Goal: Task Accomplishment & Management: Manage account settings

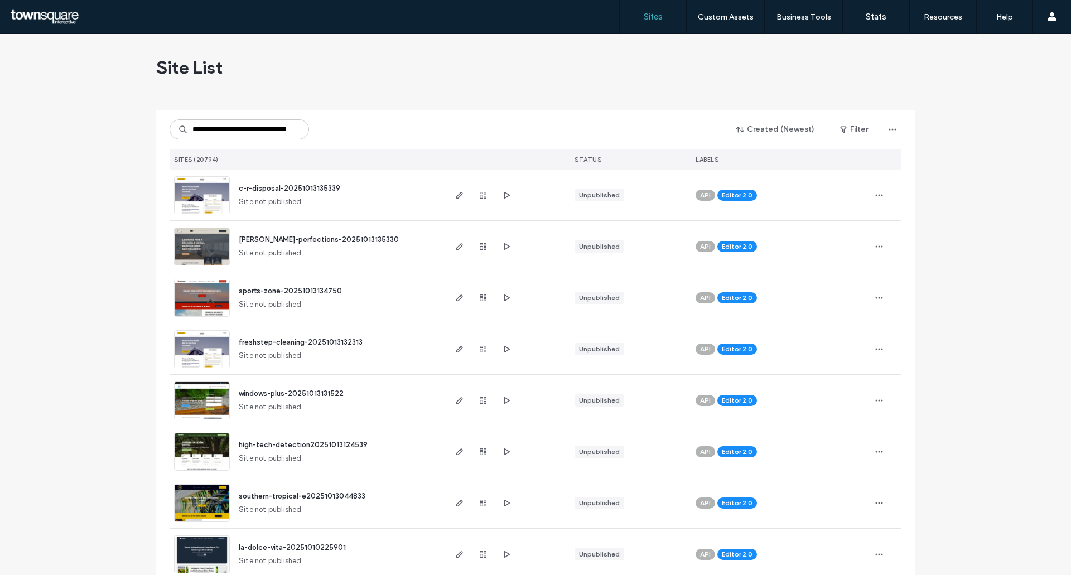
scroll to position [0, 42]
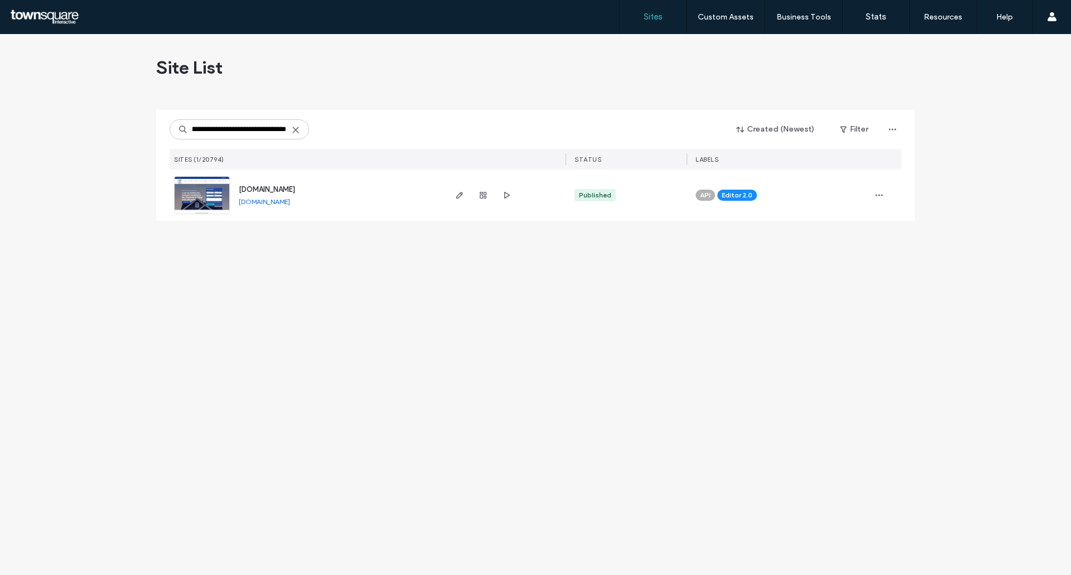
type input "**********"
click at [303, 184] on div "[DOMAIN_NAME] [DOMAIN_NAME]" at bounding box center [337, 195] width 214 height 51
click at [295, 191] on span "[DOMAIN_NAME]" at bounding box center [267, 189] width 56 height 8
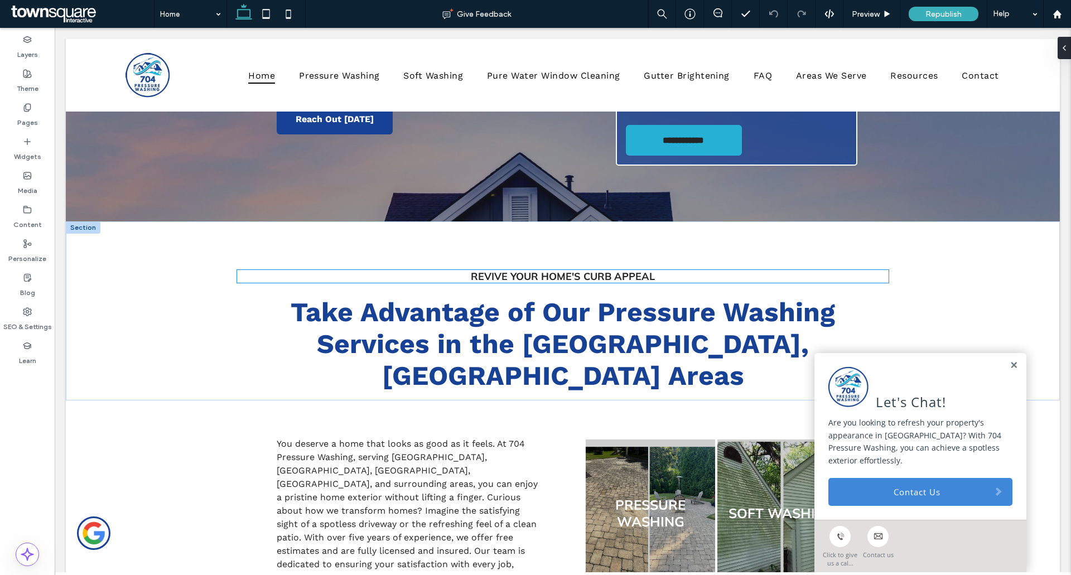
scroll to position [391, 0]
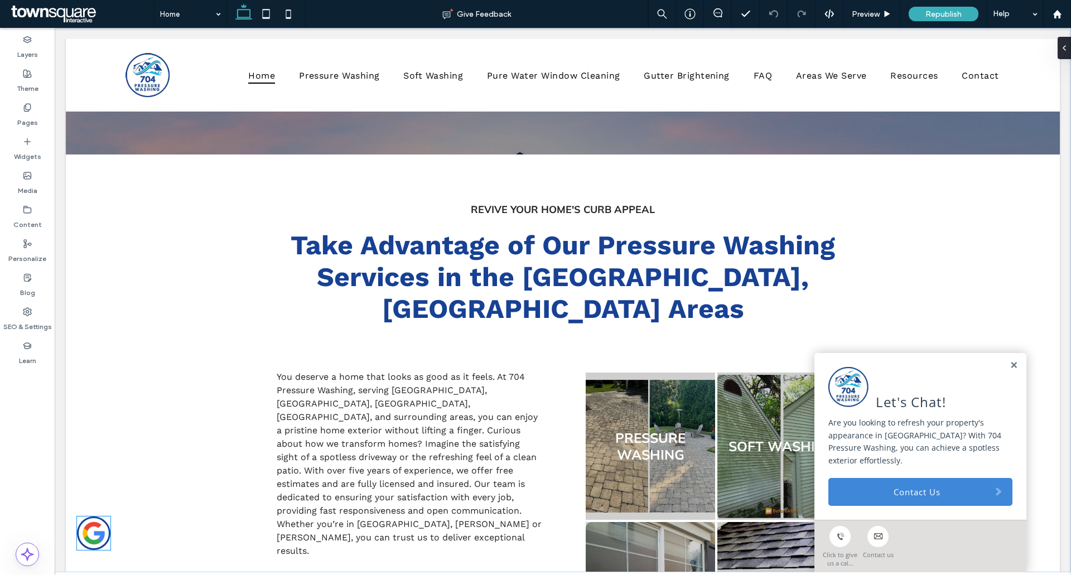
click at [94, 531] on link at bounding box center [93, 533] width 33 height 33
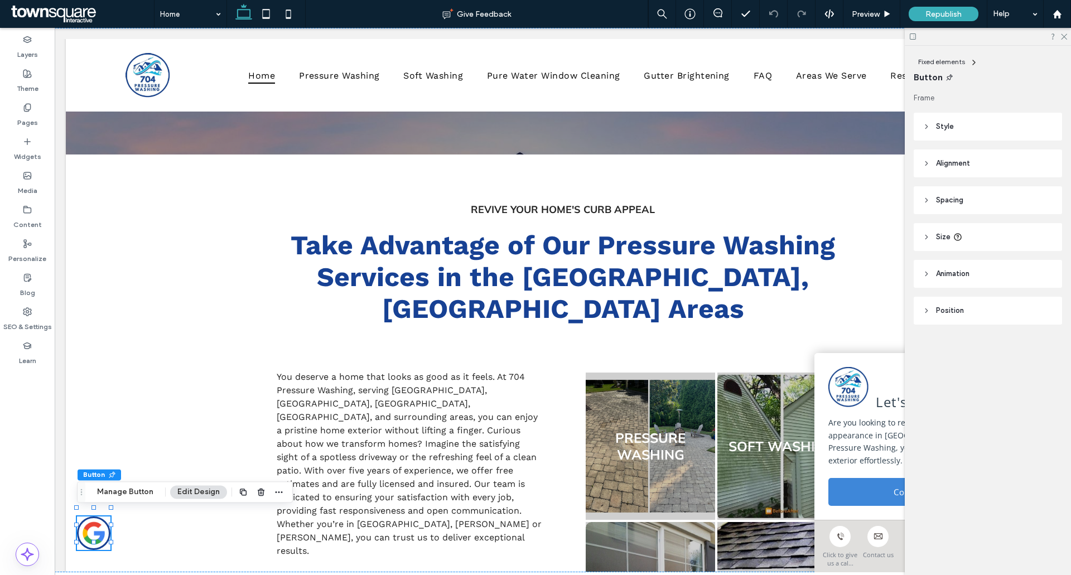
type input "**"
click at [126, 493] on button "Manage Button" at bounding box center [125, 491] width 71 height 13
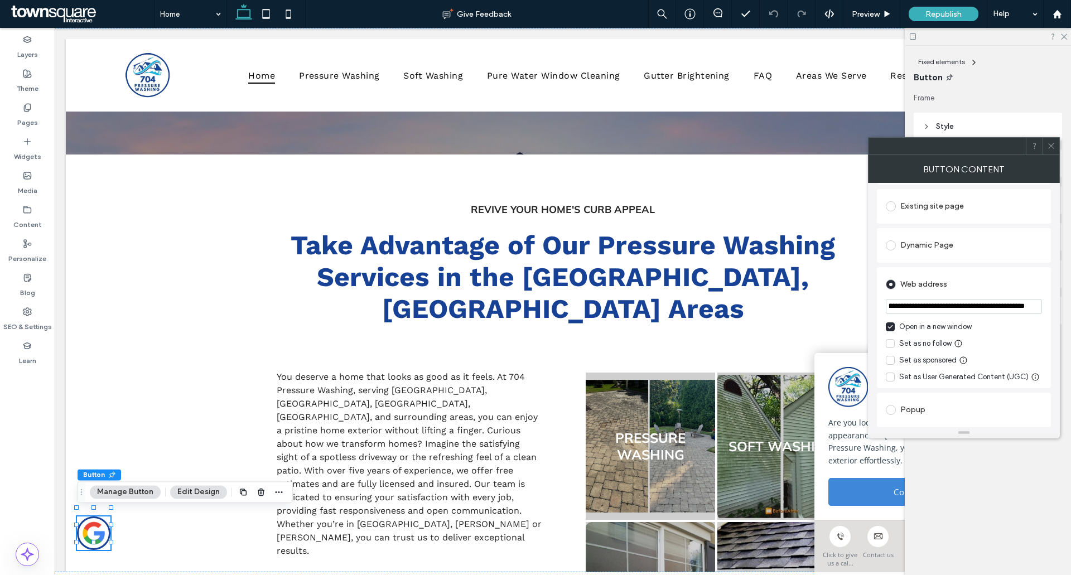
scroll to position [0, 1849]
drag, startPoint x: 913, startPoint y: 309, endPoint x: 1071, endPoint y: 300, distance: 157.6
click at [1071, 300] on body ".wqwq-1{fill:#231f20;} .cls-1q, .cls-2q { fill-rule: evenodd; } .cls-2q { fill:…" at bounding box center [535, 287] width 1071 height 575
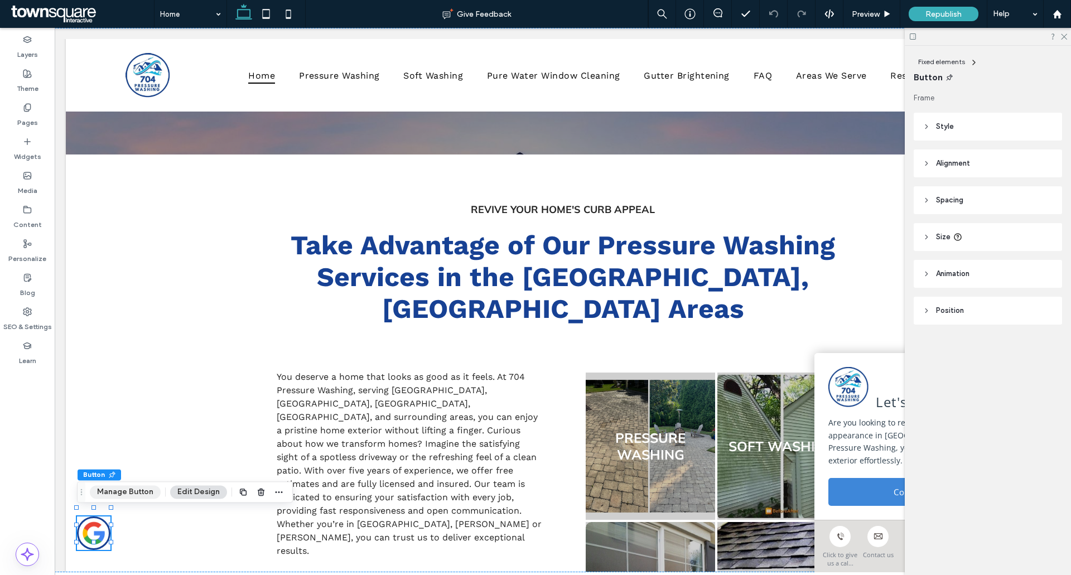
drag, startPoint x: 131, startPoint y: 489, endPoint x: 138, endPoint y: 487, distance: 7.4
click at [132, 489] on button "Manage Button" at bounding box center [125, 491] width 71 height 13
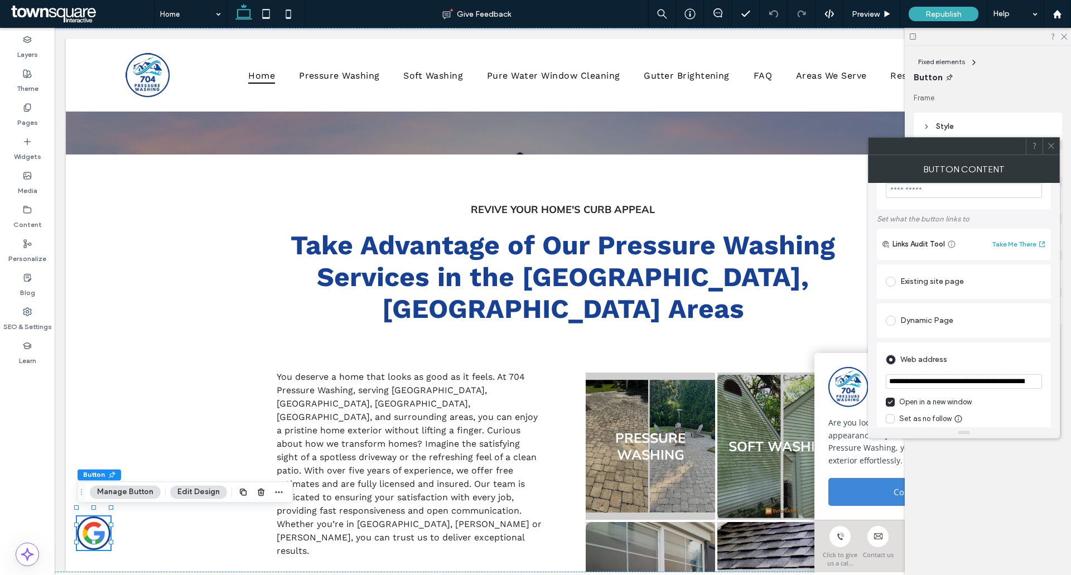
scroll to position [56, 0]
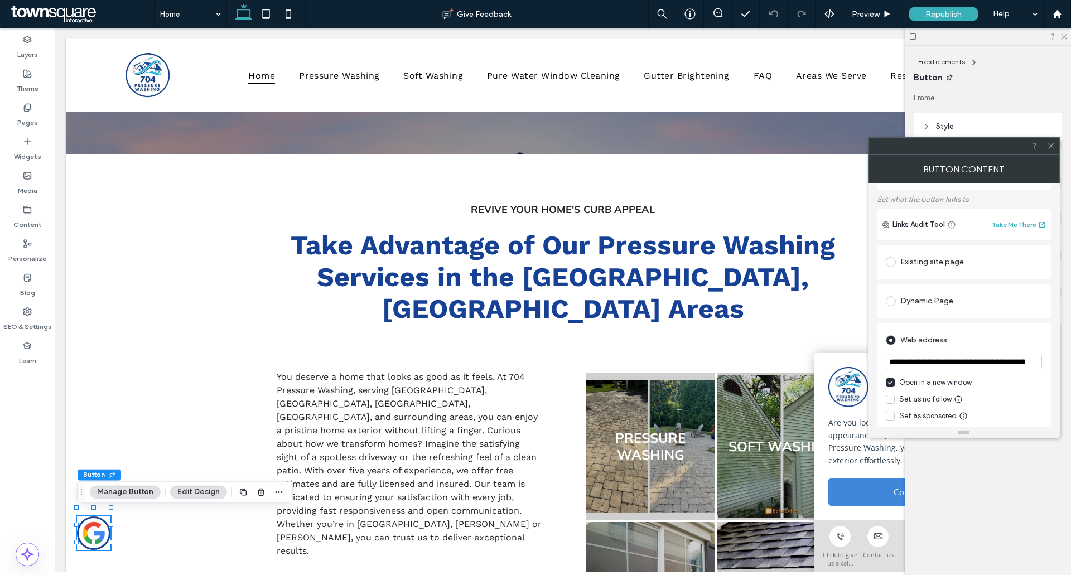
click at [946, 367] on input "**********" at bounding box center [964, 362] width 156 height 15
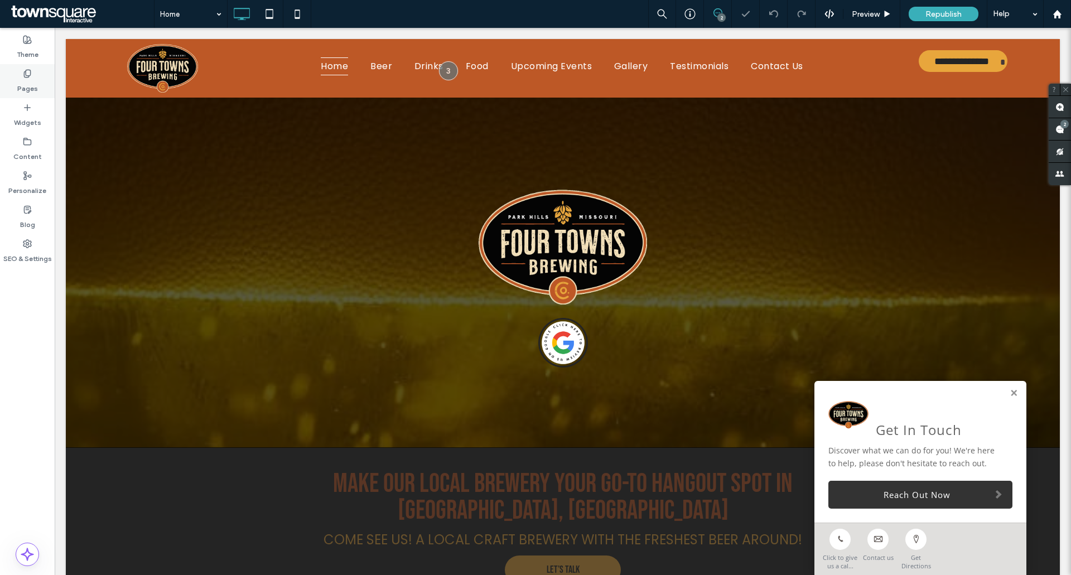
click at [33, 70] on div "Pages" at bounding box center [27, 81] width 55 height 34
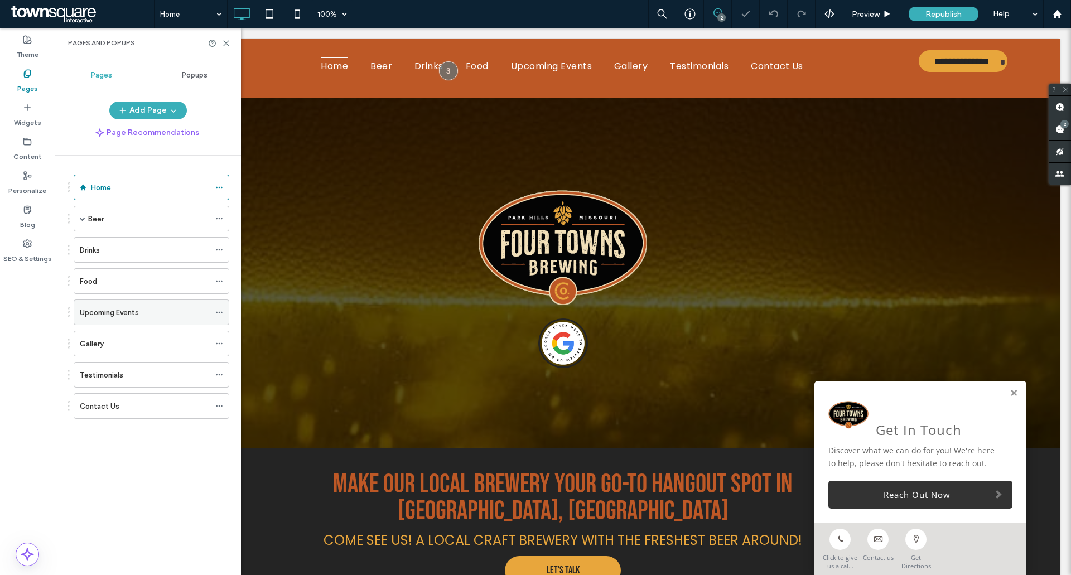
click at [131, 312] on label "Upcoming Events" at bounding box center [109, 313] width 59 height 20
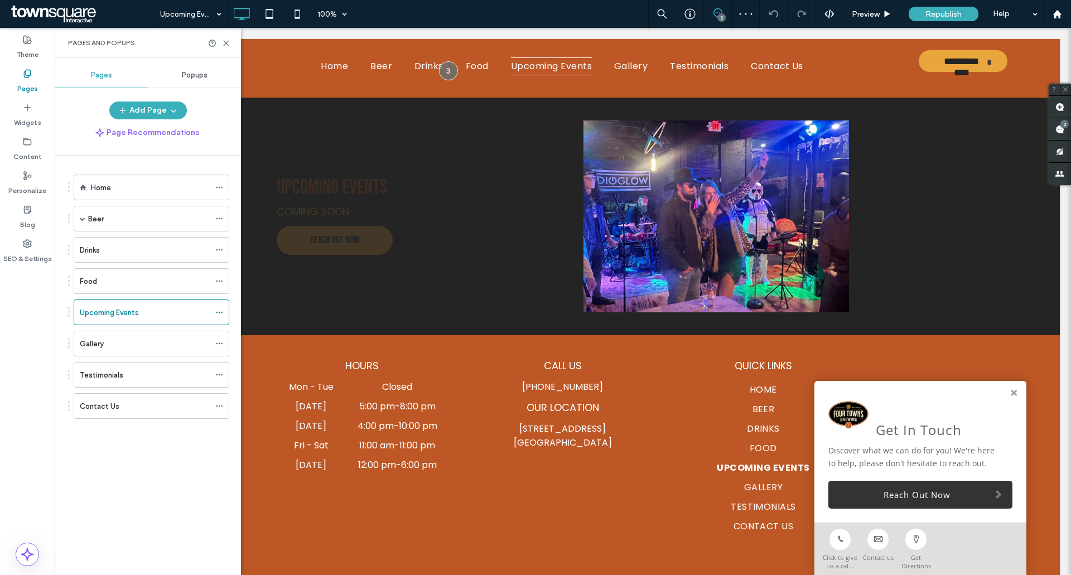
scroll to position [56, 0]
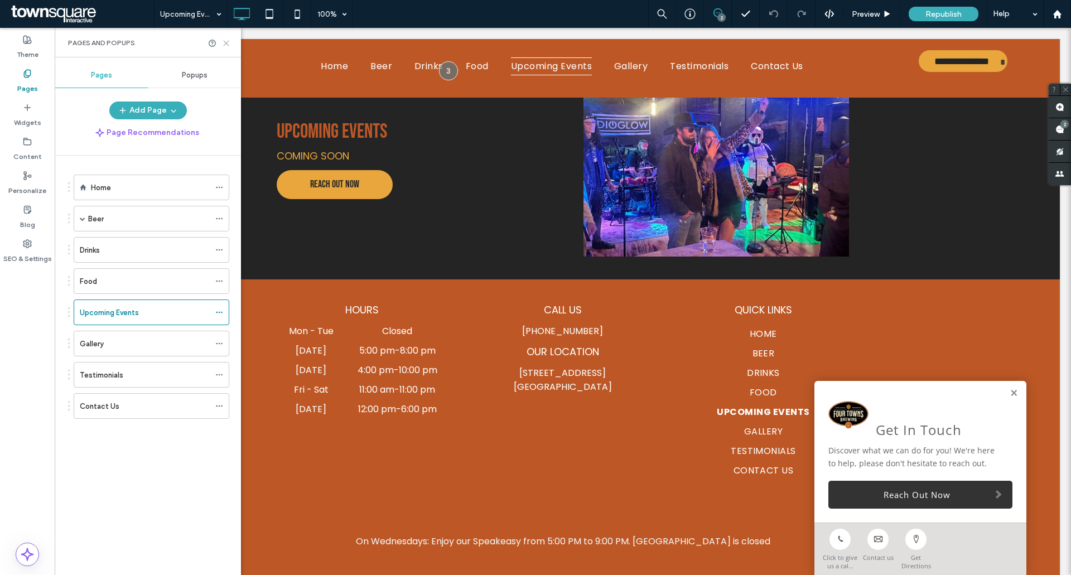
click at [224, 44] on icon at bounding box center [226, 43] width 8 height 8
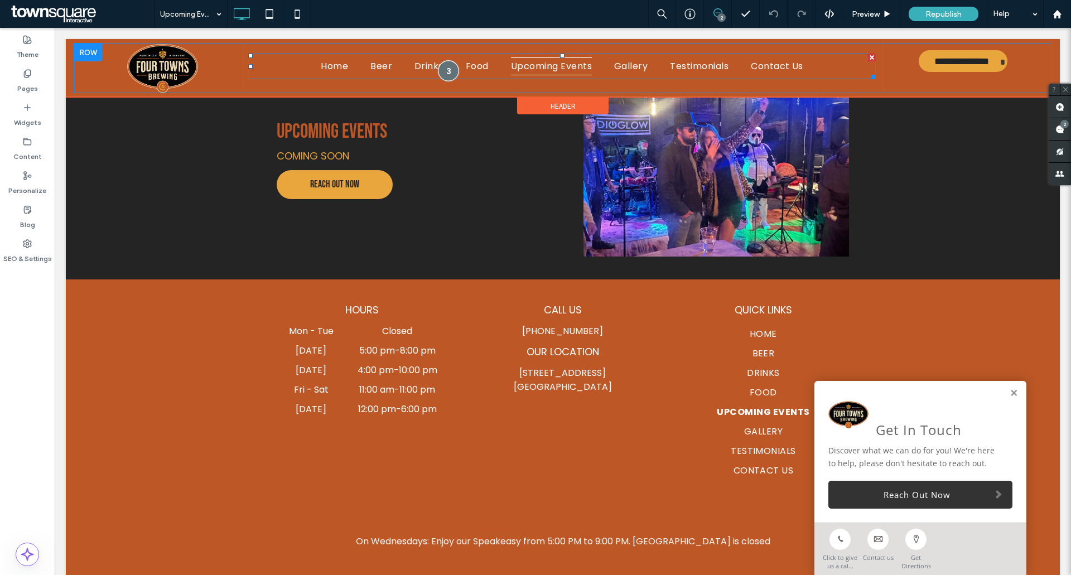
click at [444, 72] on div at bounding box center [448, 71] width 21 height 21
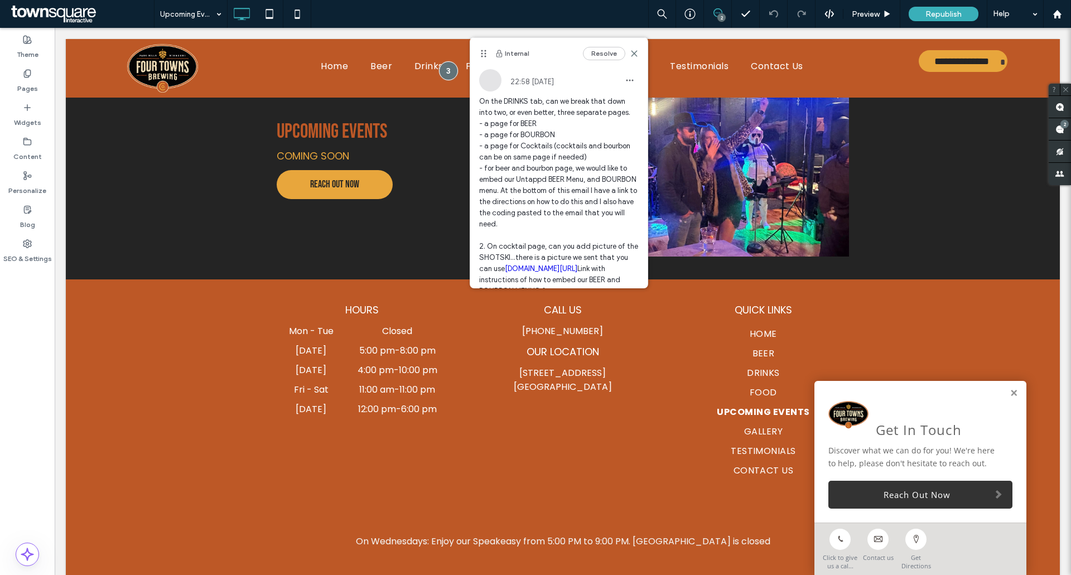
click at [527, 2] on div "Upcoming Events 2 Preview Republish Help" at bounding box center [612, 14] width 917 height 28
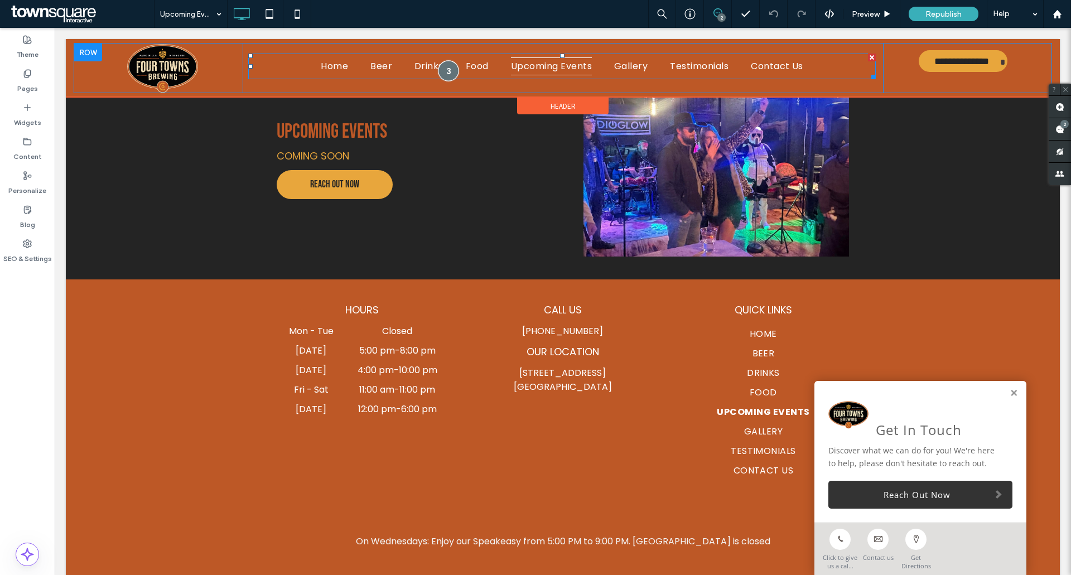
click at [450, 72] on div at bounding box center [448, 71] width 21 height 21
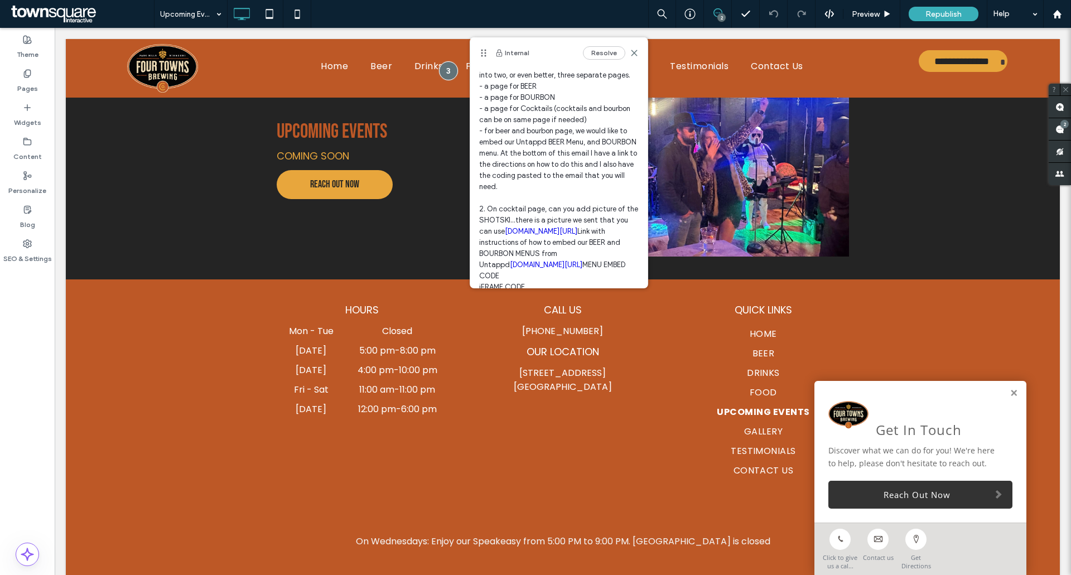
scroll to position [0, 0]
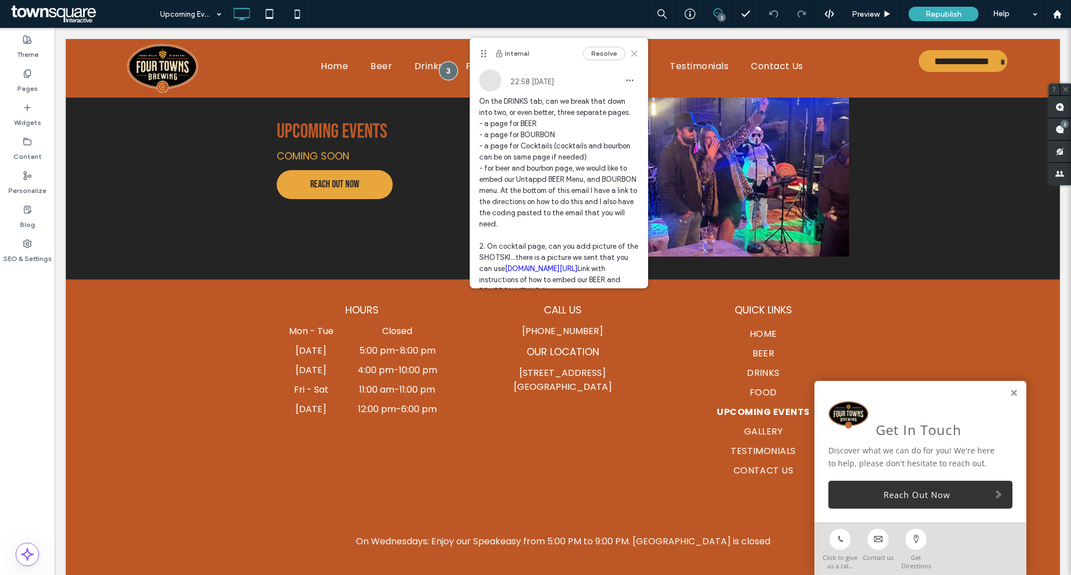
click at [631, 55] on use at bounding box center [633, 53] width 5 height 5
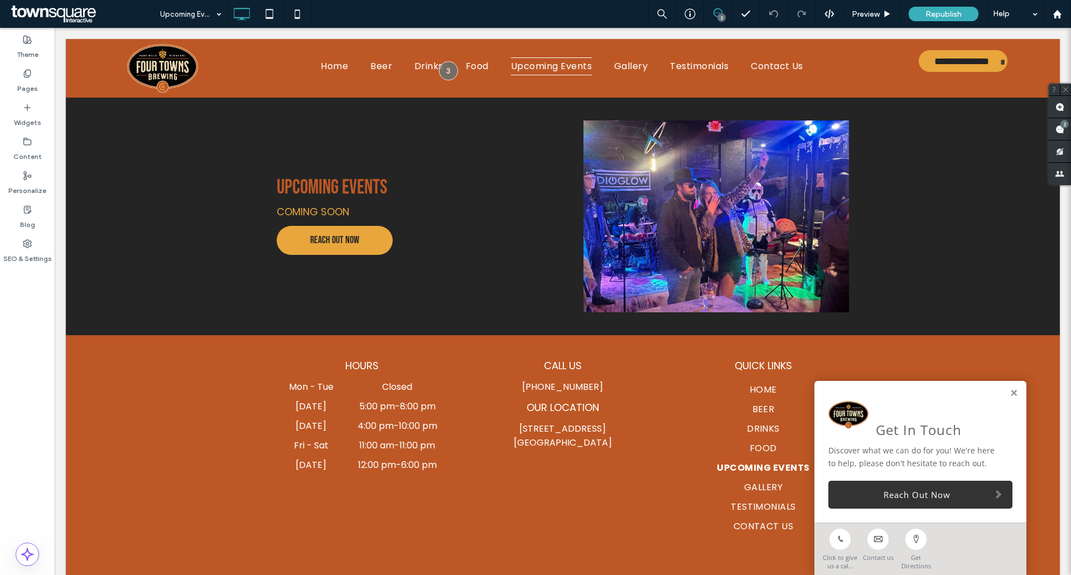
click at [476, 18] on div "Upcoming Events 2 Preview Republish Help" at bounding box center [612, 14] width 917 height 28
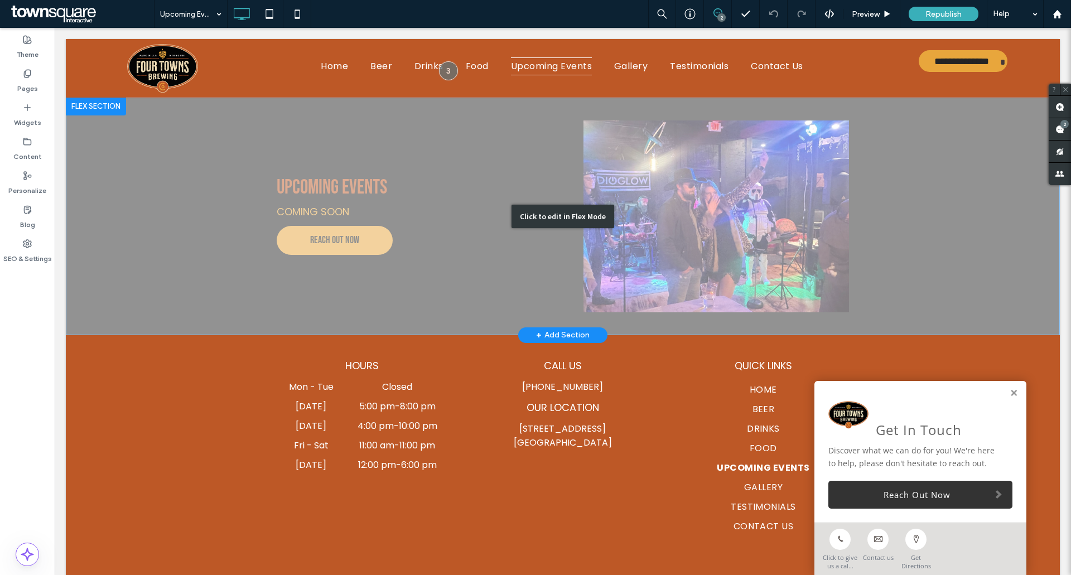
click at [330, 210] on div "Click to edit in Flex Mode" at bounding box center [563, 217] width 994 height 238
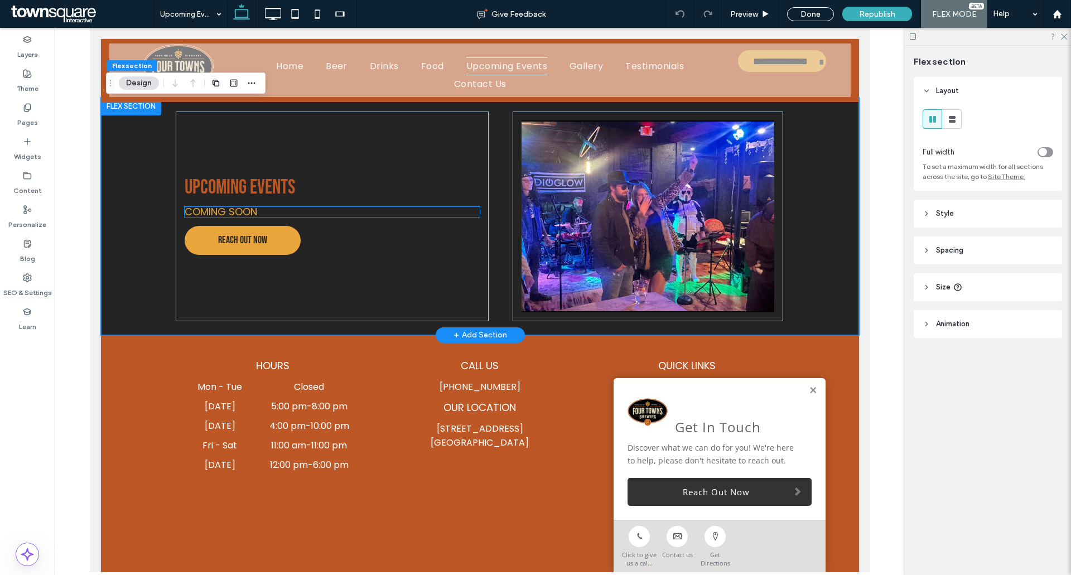
click at [309, 215] on h2 "Coming Soon" at bounding box center [331, 212] width 295 height 10
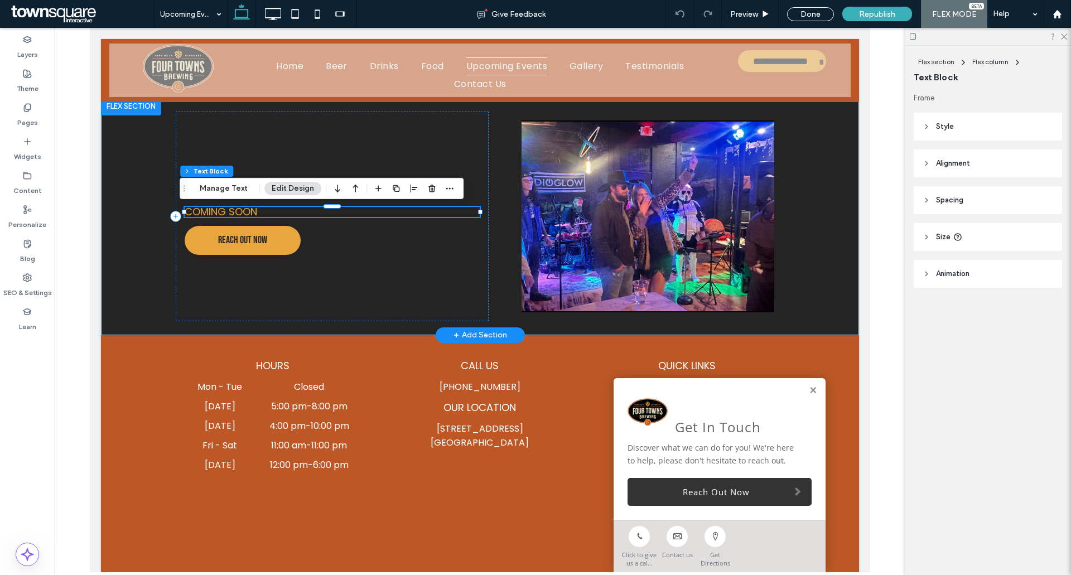
click at [309, 215] on h2 "Coming Soon" at bounding box center [331, 212] width 295 height 10
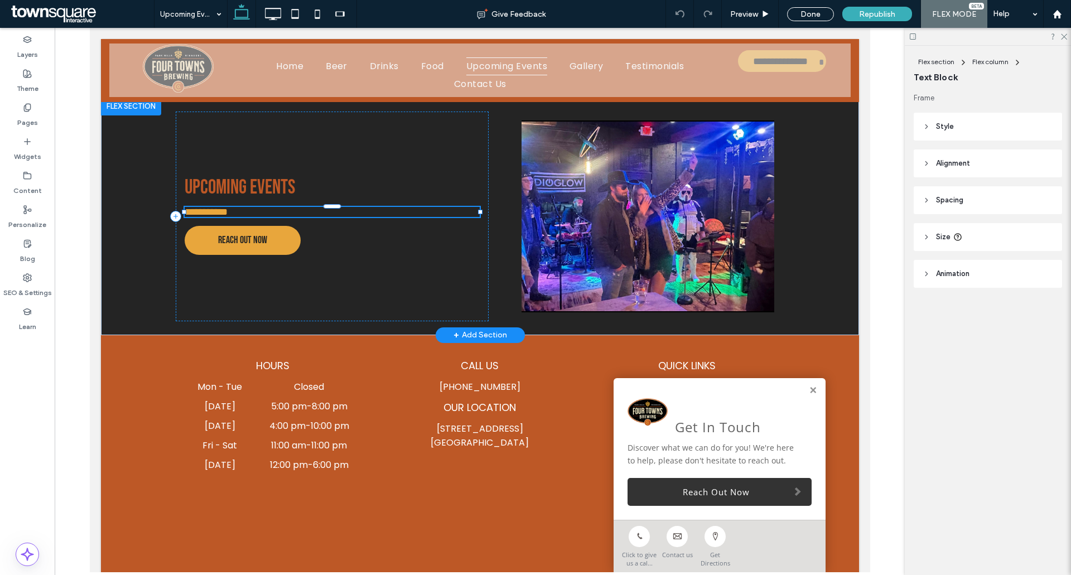
type input "*******"
type input "**"
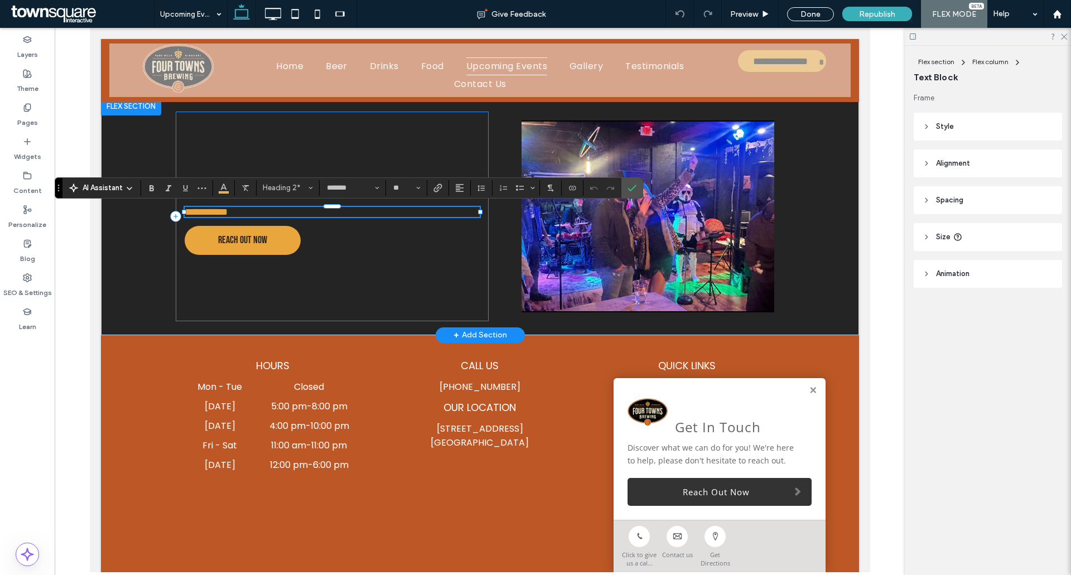
click at [436, 297] on div "**********" at bounding box center [331, 217] width 313 height 210
